Goal: Task Accomplishment & Management: Use online tool/utility

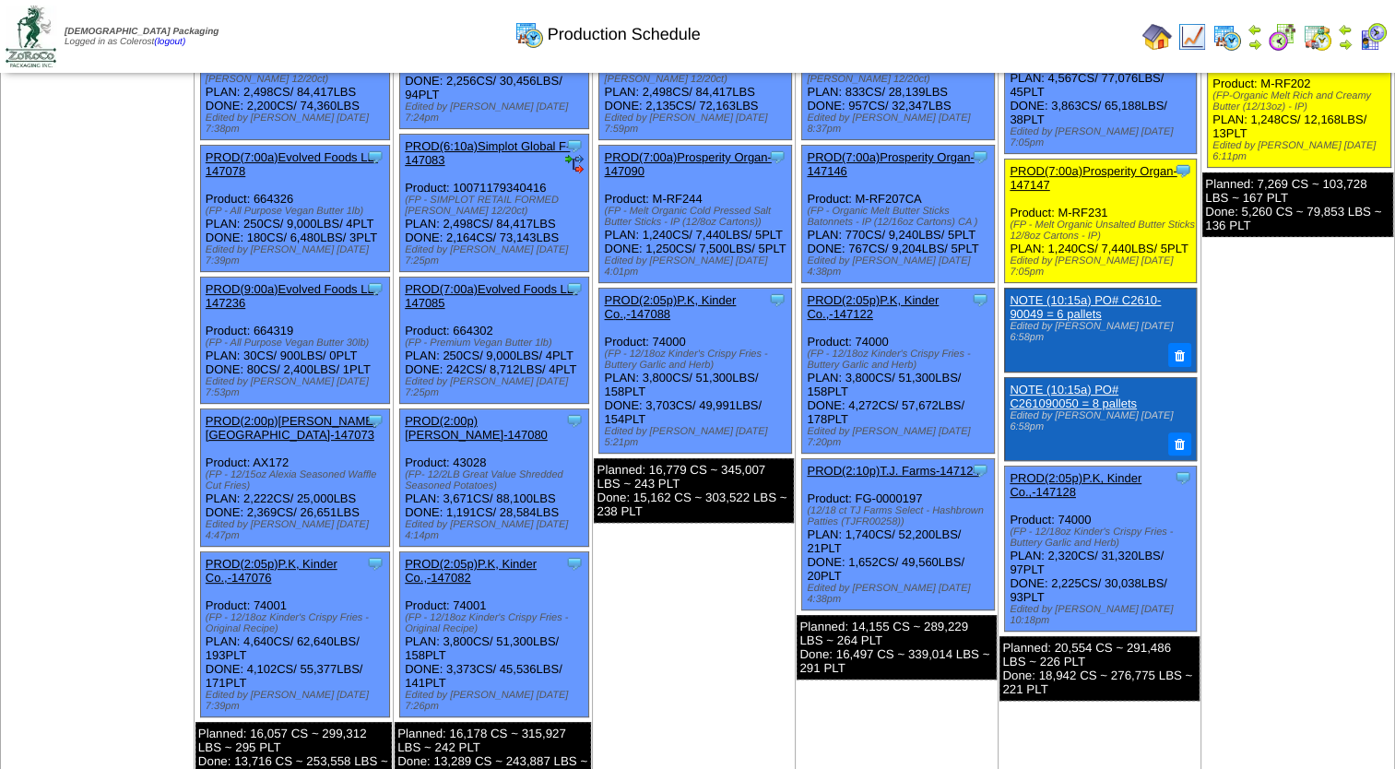
scroll to position [369, 0]
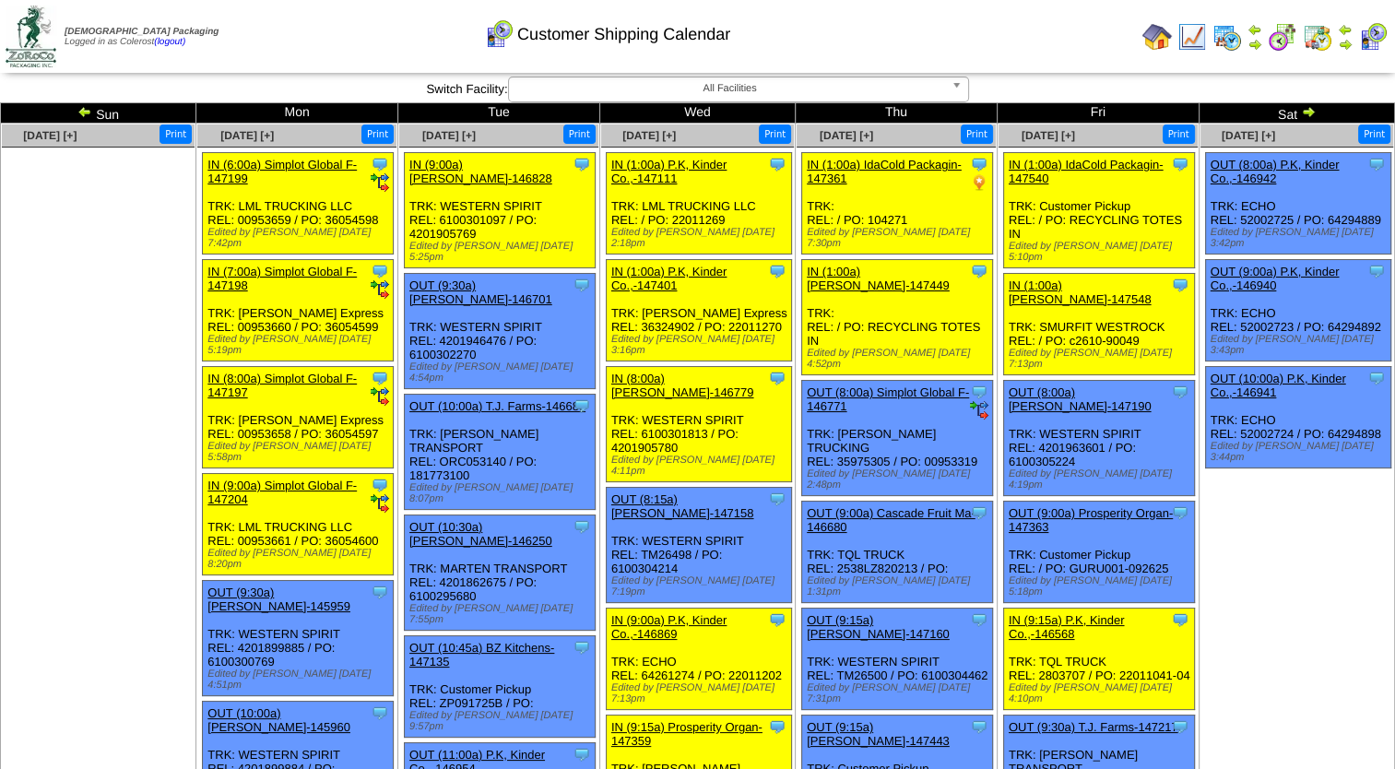
drag, startPoint x: 1155, startPoint y: 35, endPoint x: 1106, endPoint y: 35, distance: 48.9
click at [1155, 35] on img at bounding box center [1156, 36] width 29 height 29
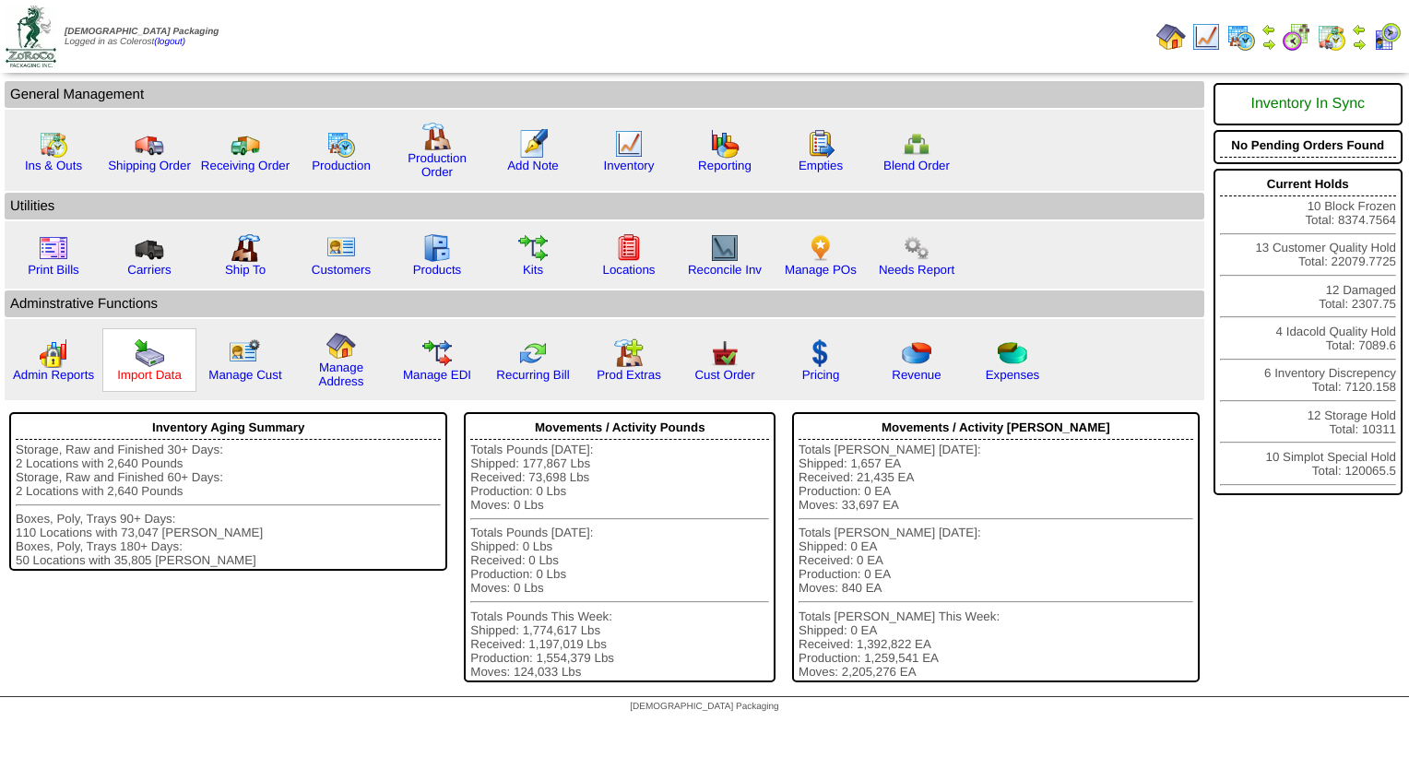
click at [177, 379] on link "Import Data" at bounding box center [149, 375] width 65 height 14
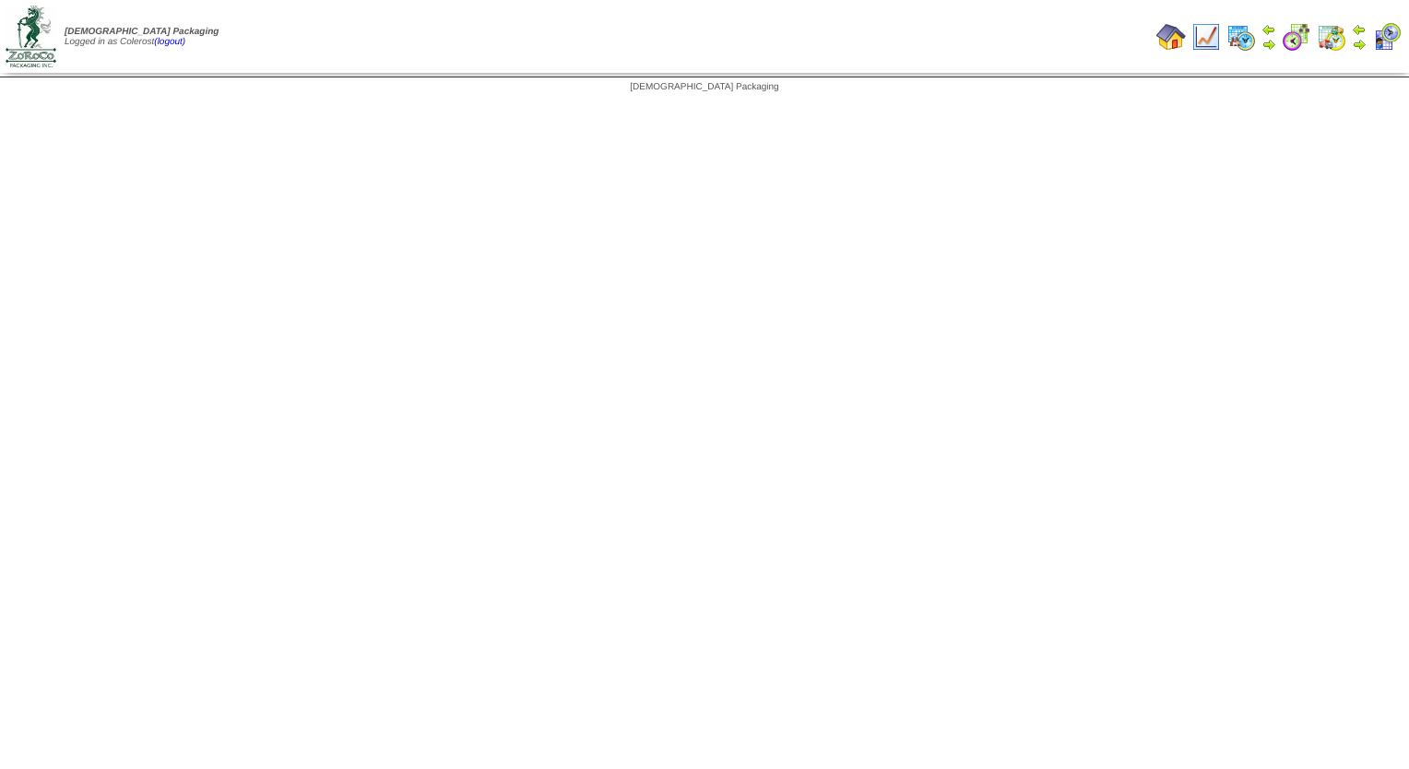
click at [1173, 33] on img at bounding box center [1170, 36] width 29 height 29
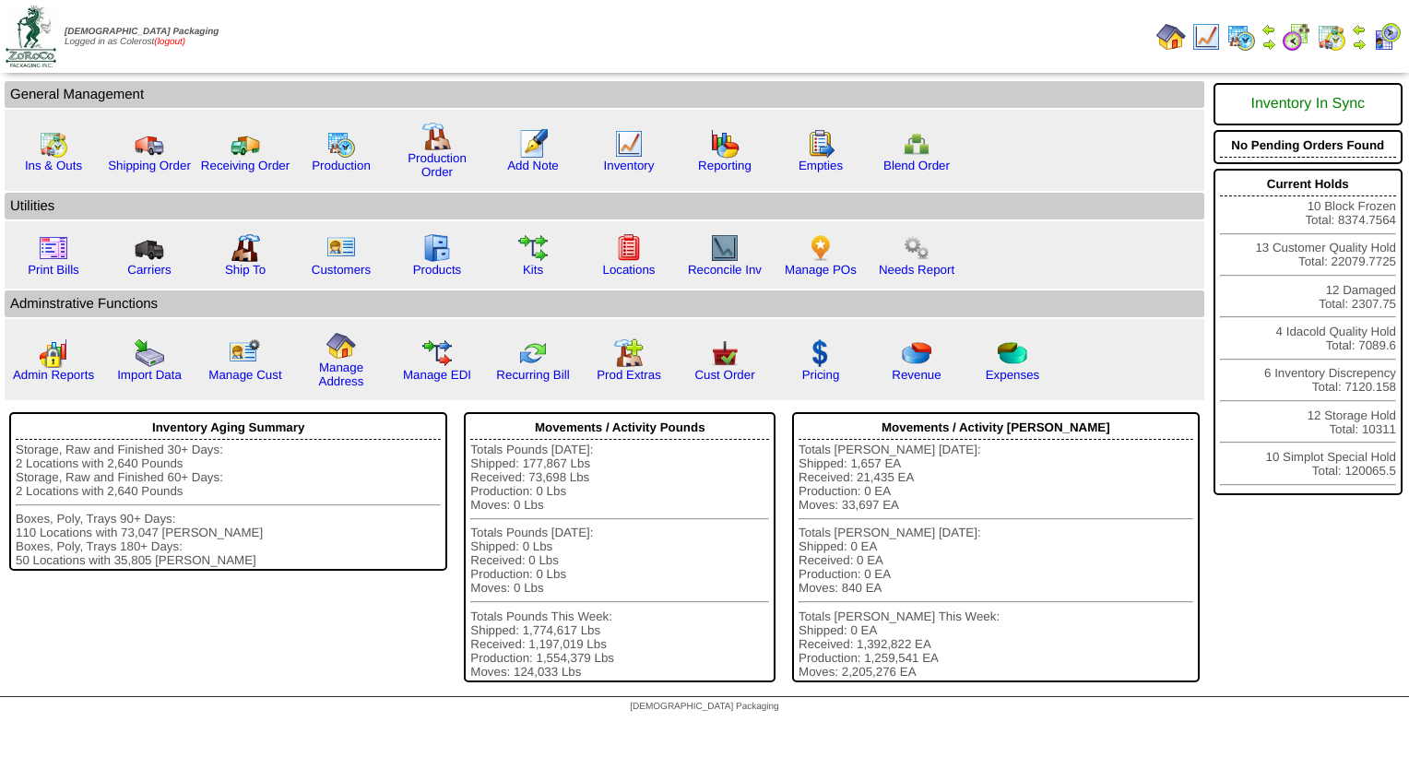
click at [178, 43] on link "(logout)" at bounding box center [169, 42] width 31 height 10
